Goal: Download file/media

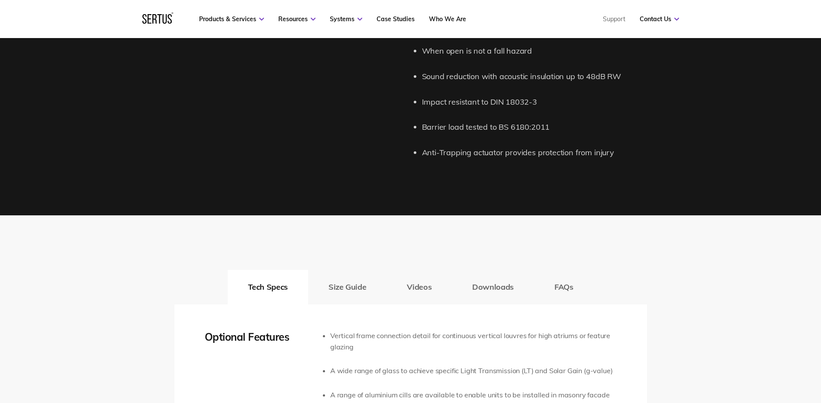
scroll to position [1298, 0]
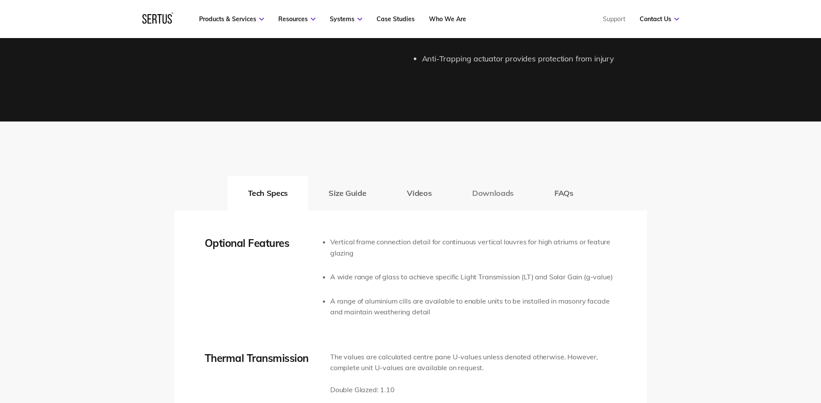
click at [508, 196] on button "Downloads" at bounding box center [493, 193] width 82 height 35
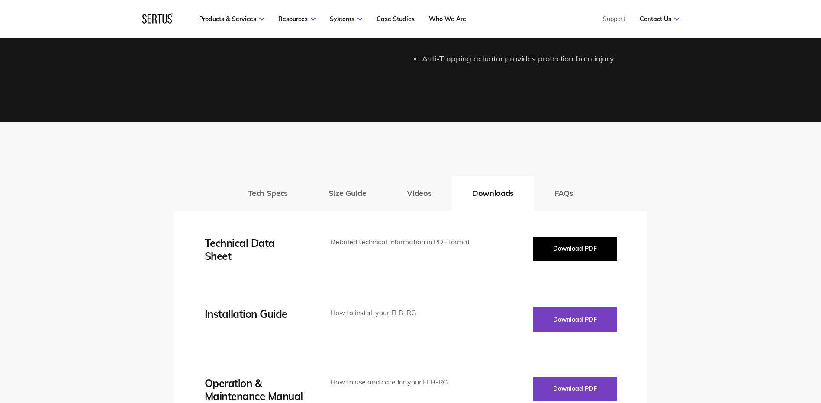
click at [596, 255] on button "Download PDF" at bounding box center [575, 249] width 84 height 24
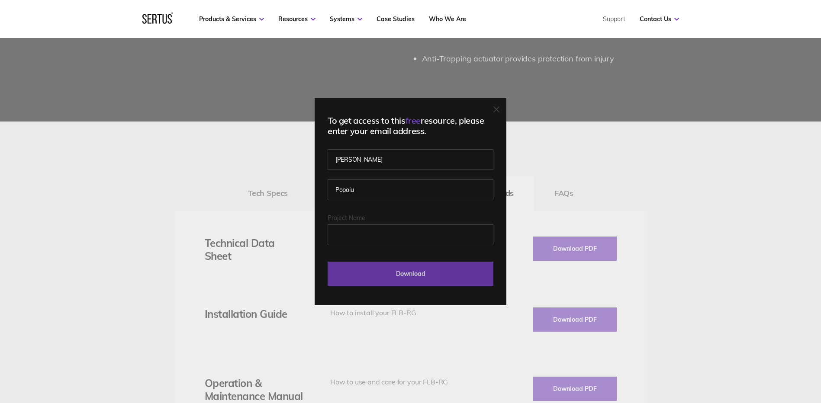
click at [415, 276] on input "Download" at bounding box center [411, 274] width 166 height 24
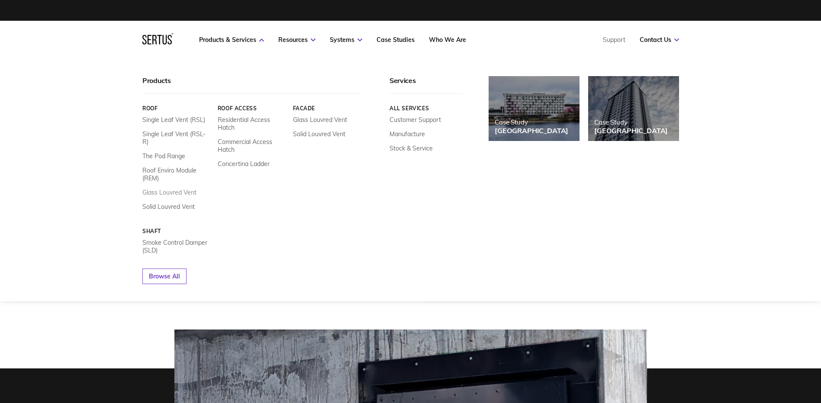
click at [162, 189] on link "Glass Louvred Vent" at bounding box center [169, 193] width 54 height 8
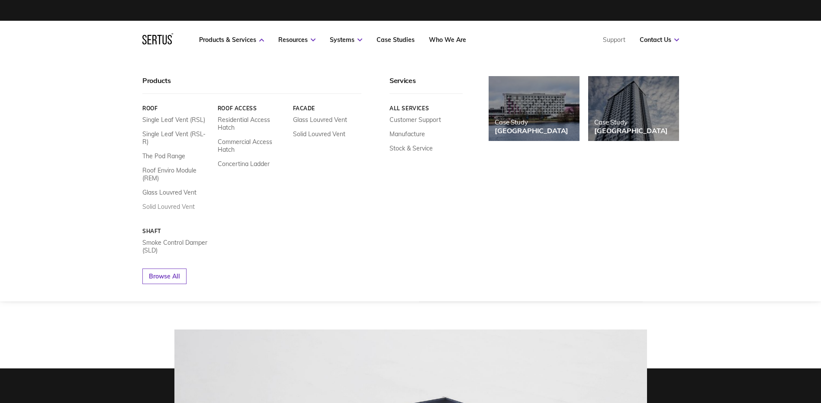
click at [168, 203] on link "Solid Louvred Vent" at bounding box center [168, 207] width 52 height 8
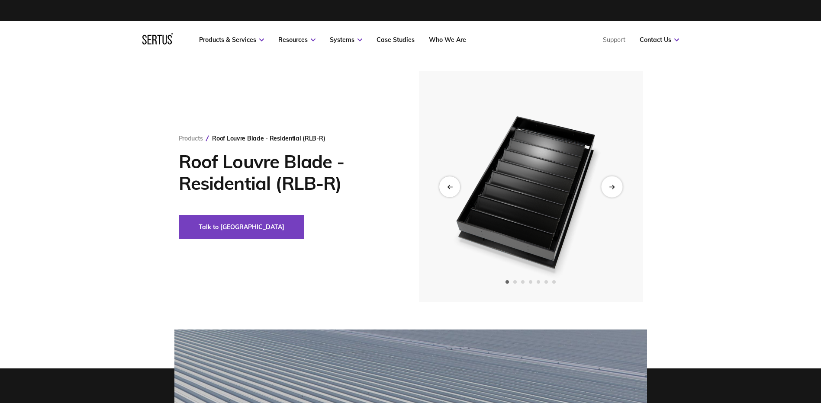
click at [617, 188] on div "Next slide" at bounding box center [611, 186] width 21 height 21
